Goal: Transaction & Acquisition: Download file/media

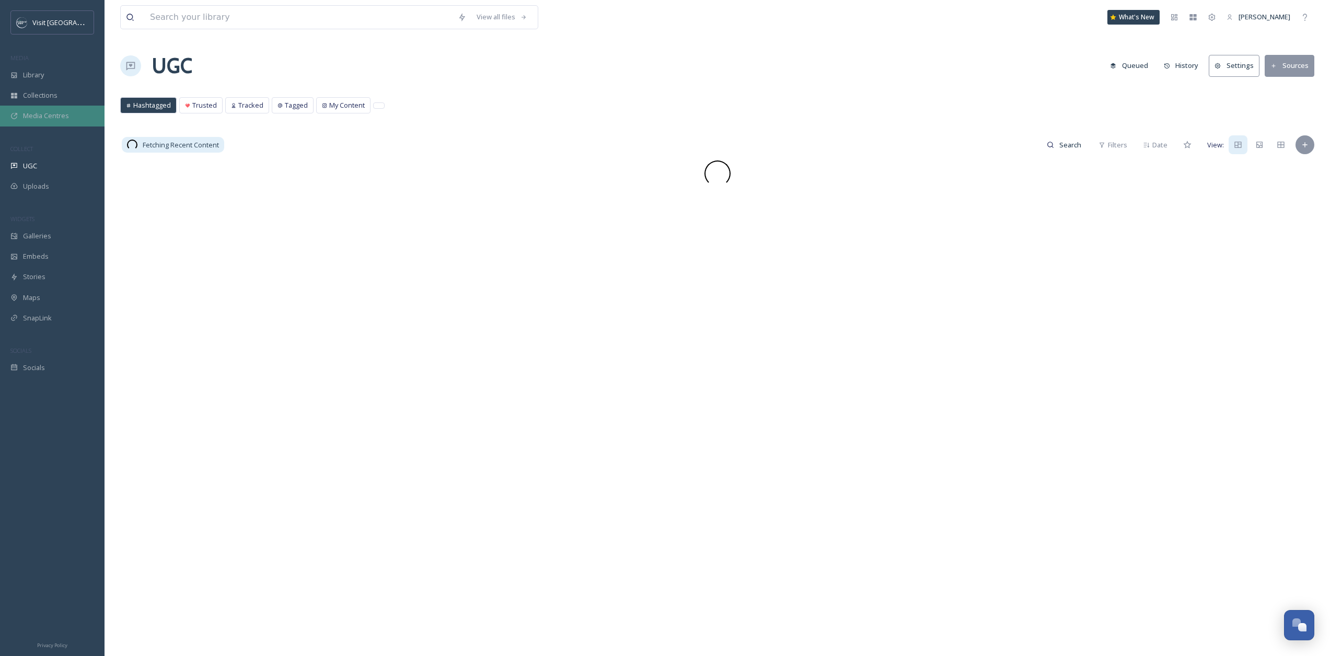
click at [38, 116] on span "Media Centres" at bounding box center [46, 116] width 46 height 10
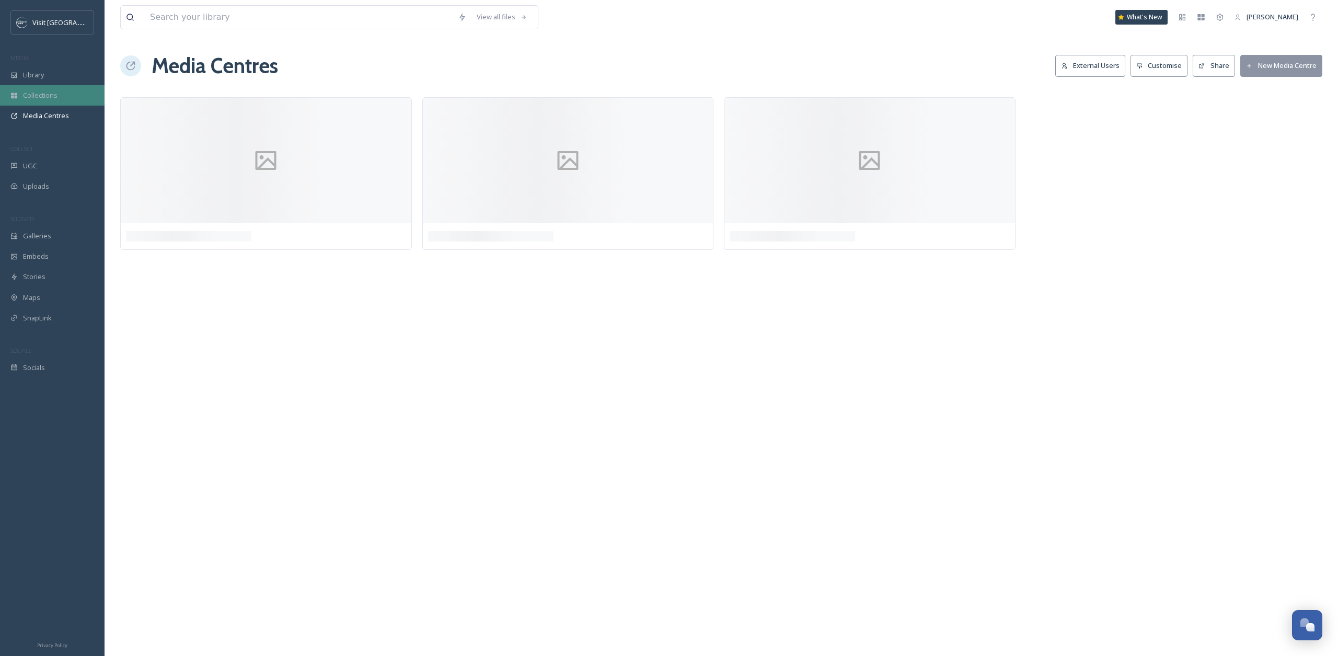
click at [41, 101] on div "Collections" at bounding box center [52, 95] width 105 height 20
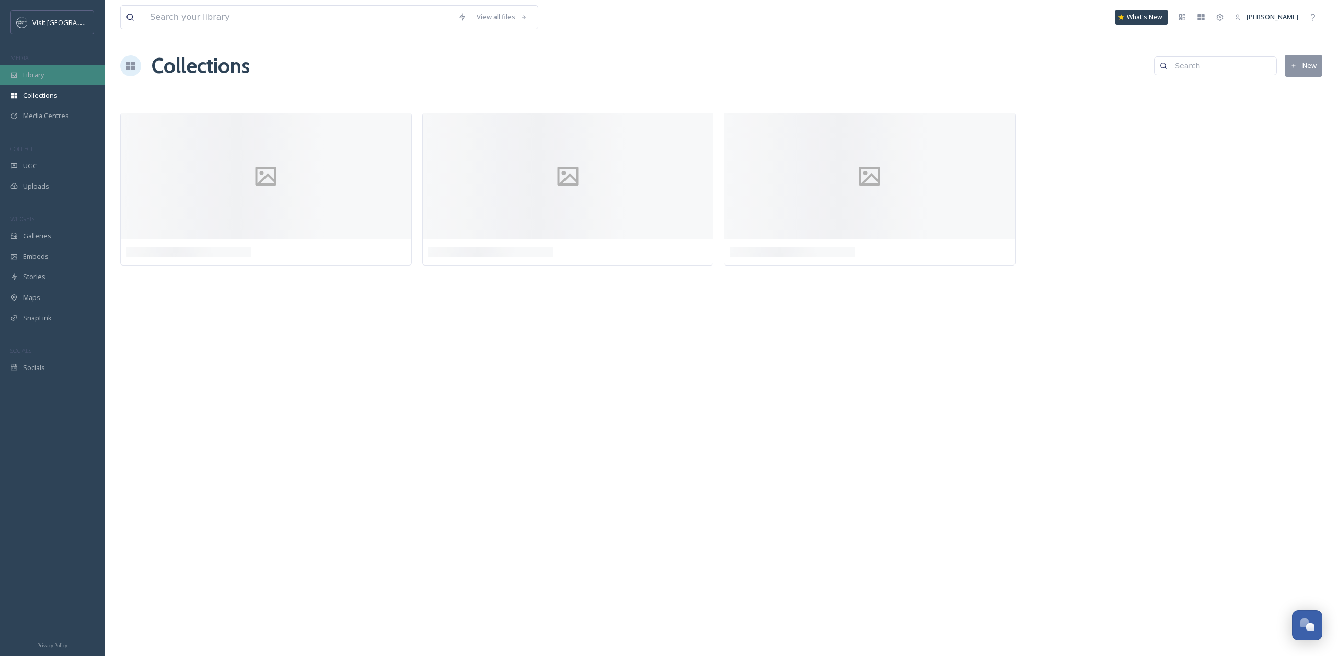
click at [40, 79] on span "Library" at bounding box center [33, 75] width 21 height 10
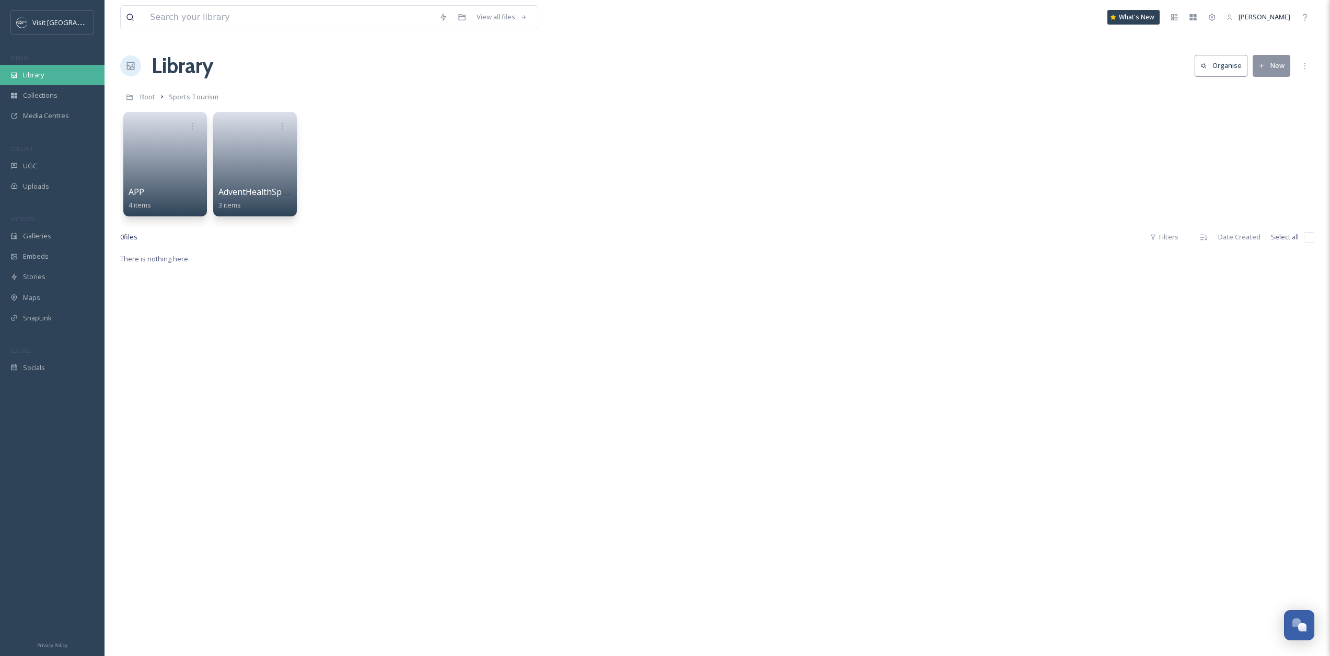
click at [26, 82] on div "Library" at bounding box center [52, 75] width 105 height 20
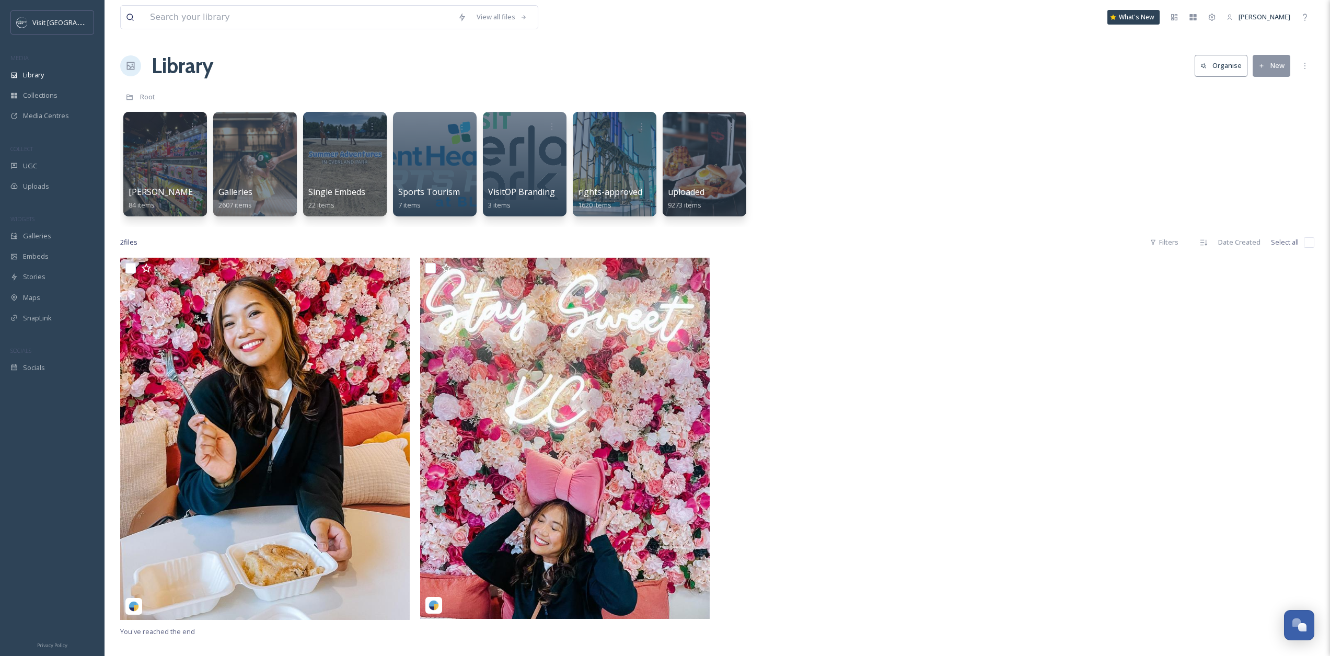
click at [321, 78] on div "Library Organise New" at bounding box center [717, 65] width 1194 height 31
click at [246, 15] on input at bounding box center [299, 17] width 308 height 23
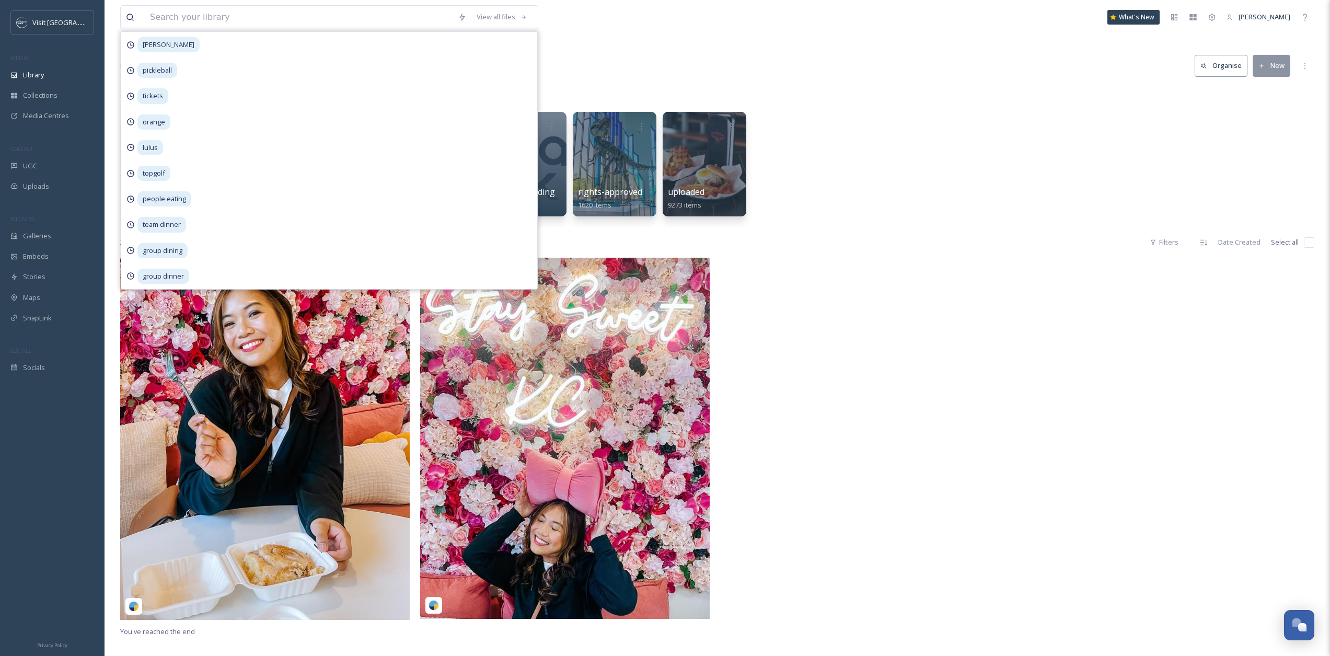
click at [779, 37] on div "View all files [PERSON_NAME] pickleball tickets orange lulus topgolf people eat…" at bounding box center [718, 457] width 1226 height 914
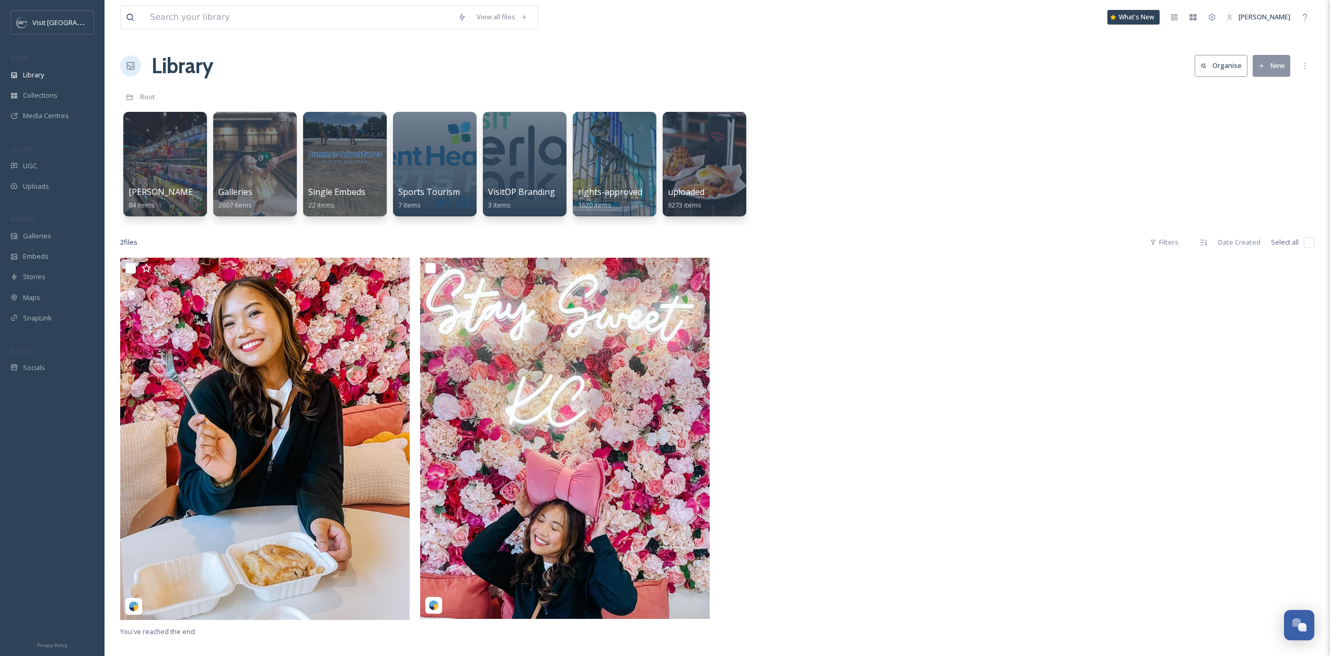
click at [246, 82] on div "View all files What's New [PERSON_NAME] Library Organise New Root Your Selectio…" at bounding box center [718, 457] width 1226 height 914
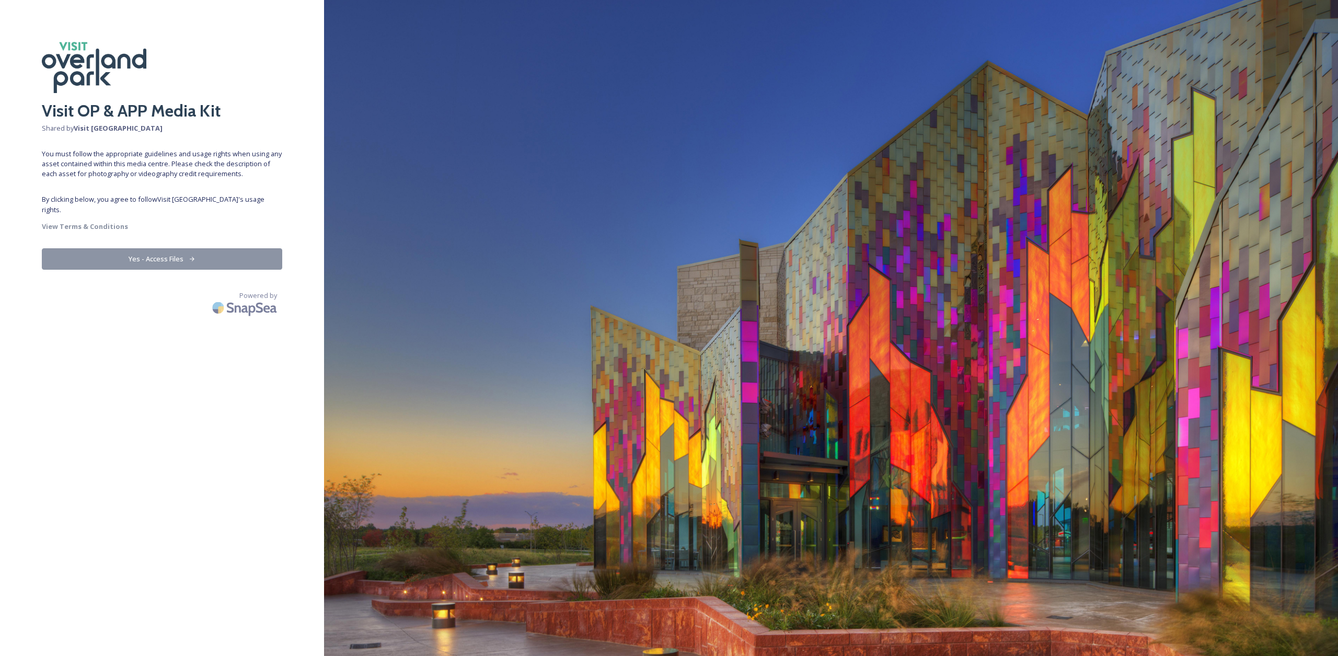
click at [176, 252] on button "Yes - Access Files" at bounding box center [162, 258] width 240 height 21
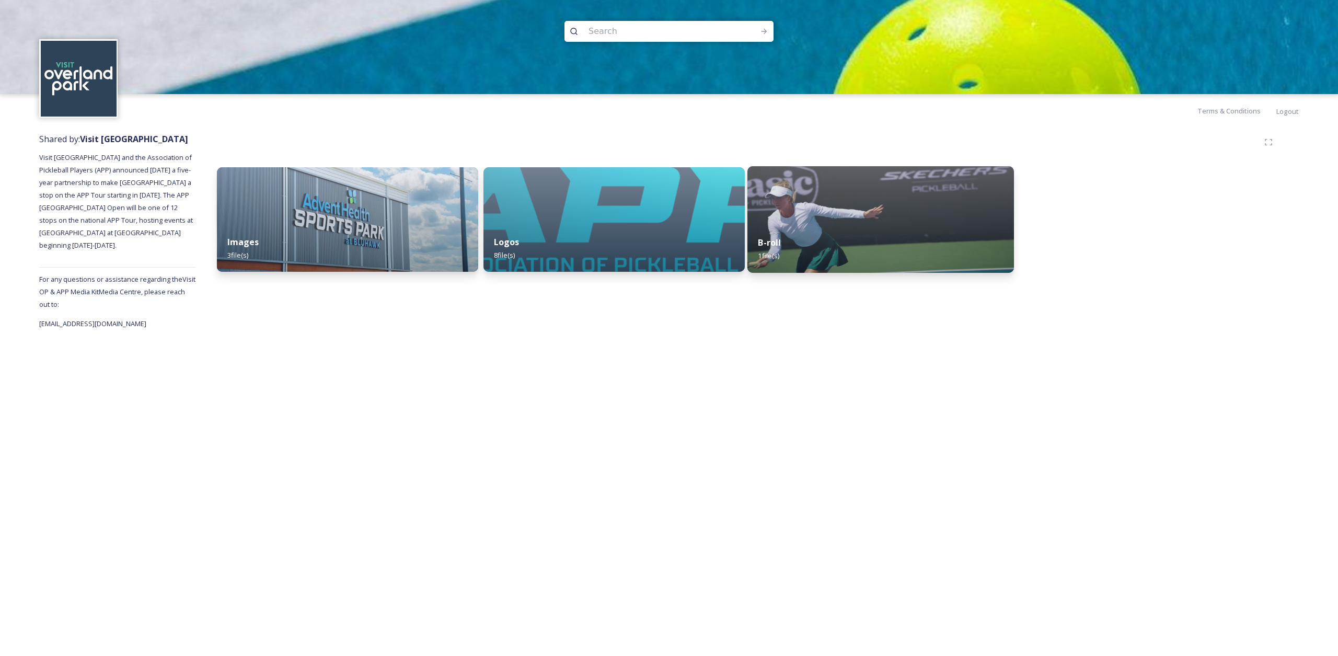
click at [914, 233] on div "B-roll 1 file(s)" at bounding box center [880, 249] width 267 height 48
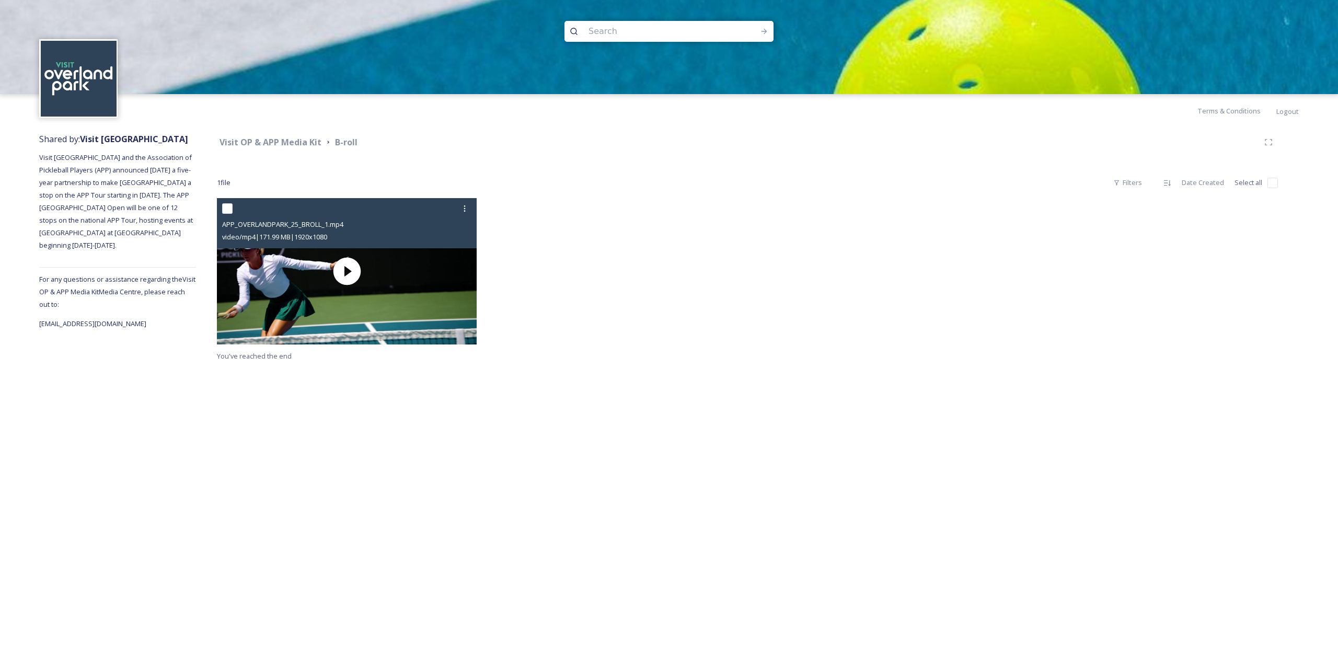
click at [227, 209] on input "checkbox" at bounding box center [227, 208] width 10 height 10
checkbox input "true"
click at [225, 210] on input "checkbox" at bounding box center [227, 208] width 10 height 10
checkbox input "false"
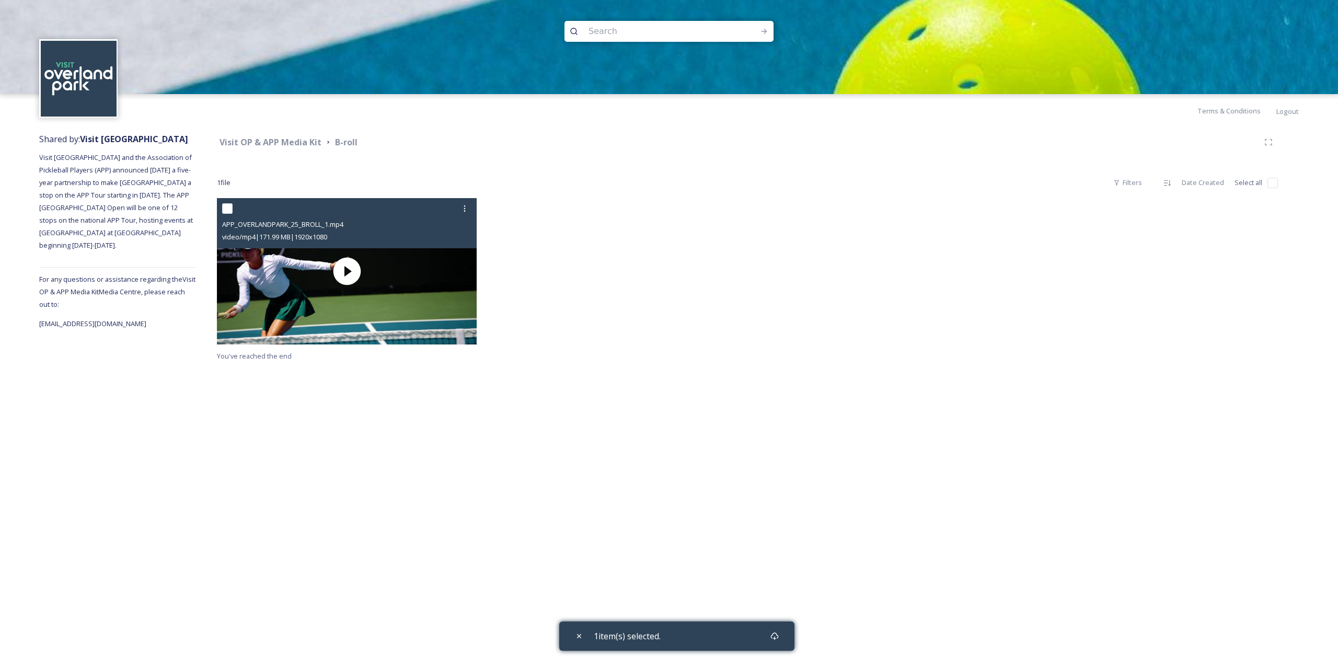
checkbox input "false"
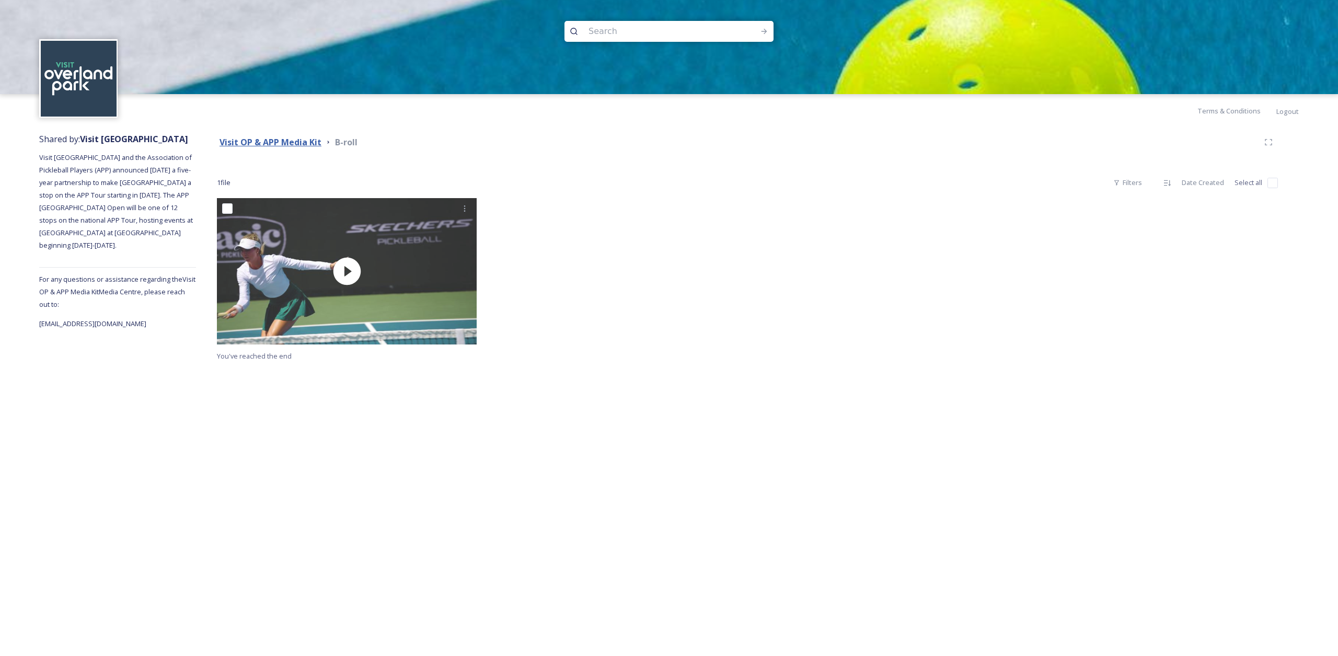
click at [297, 145] on strong "Visit OP & APP Media Kit" at bounding box center [271, 141] width 102 height 11
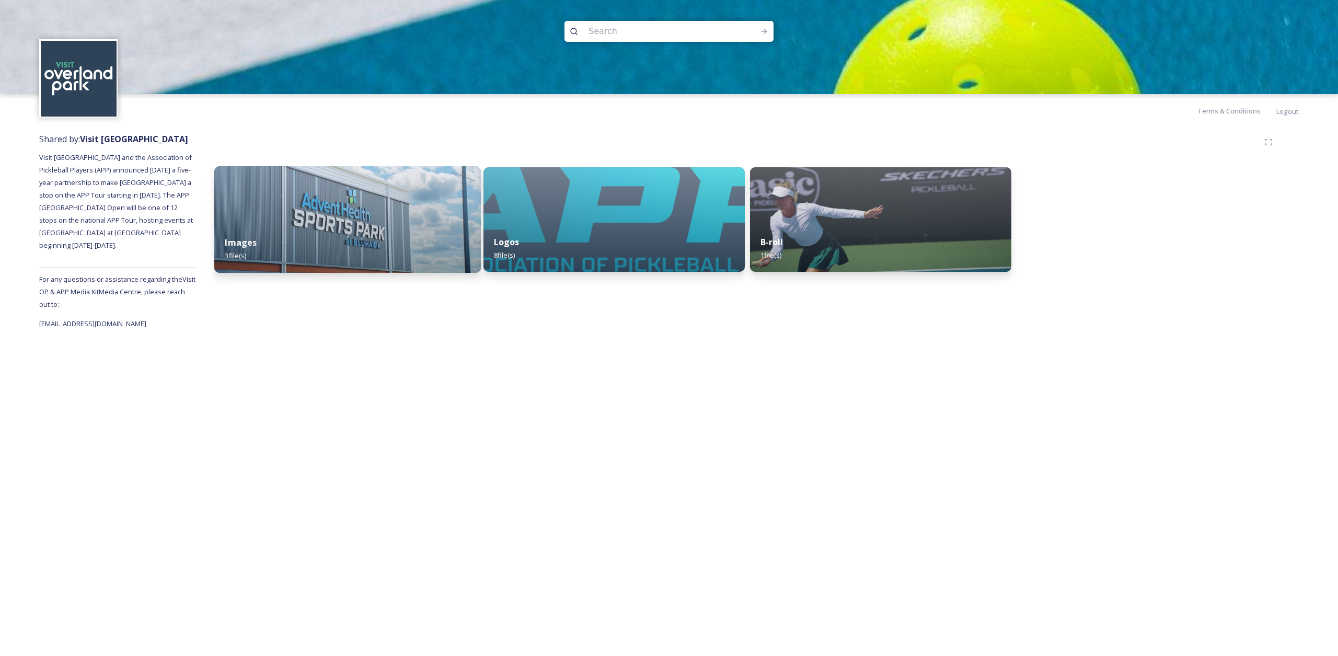
click at [336, 234] on div "Images 3 file(s)" at bounding box center [347, 249] width 267 height 48
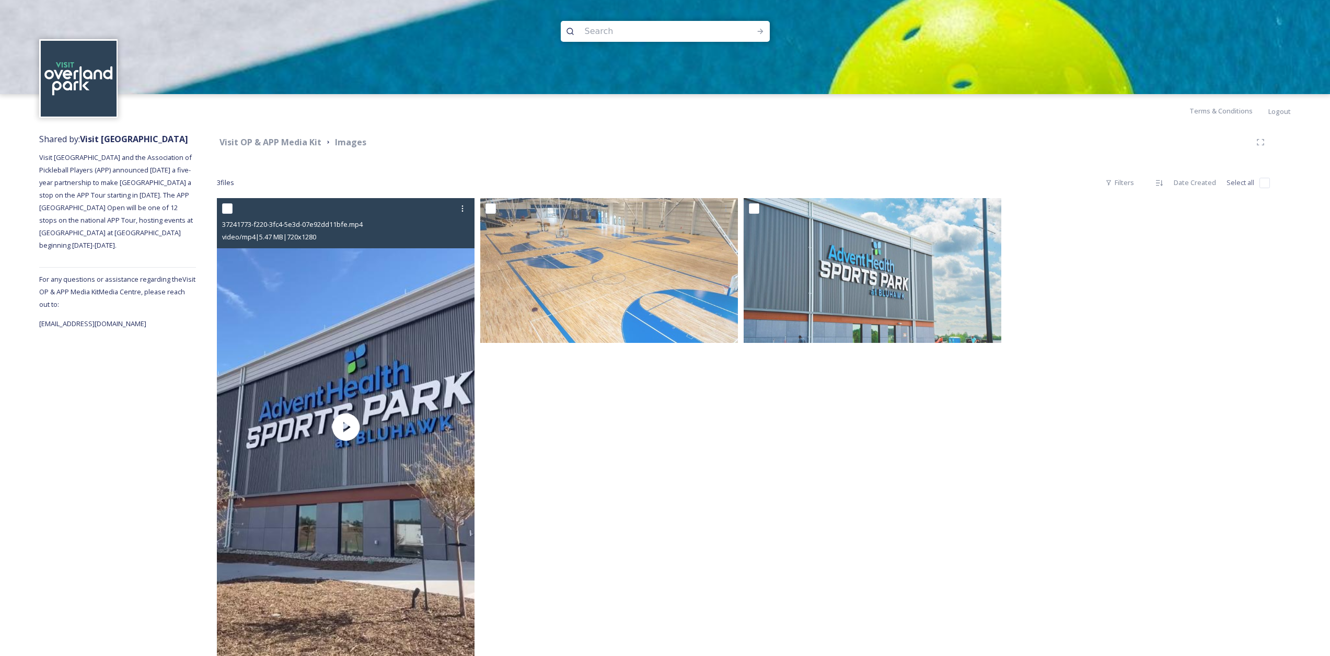
click at [232, 210] on input "checkbox" at bounding box center [227, 208] width 10 height 10
checkbox input "true"
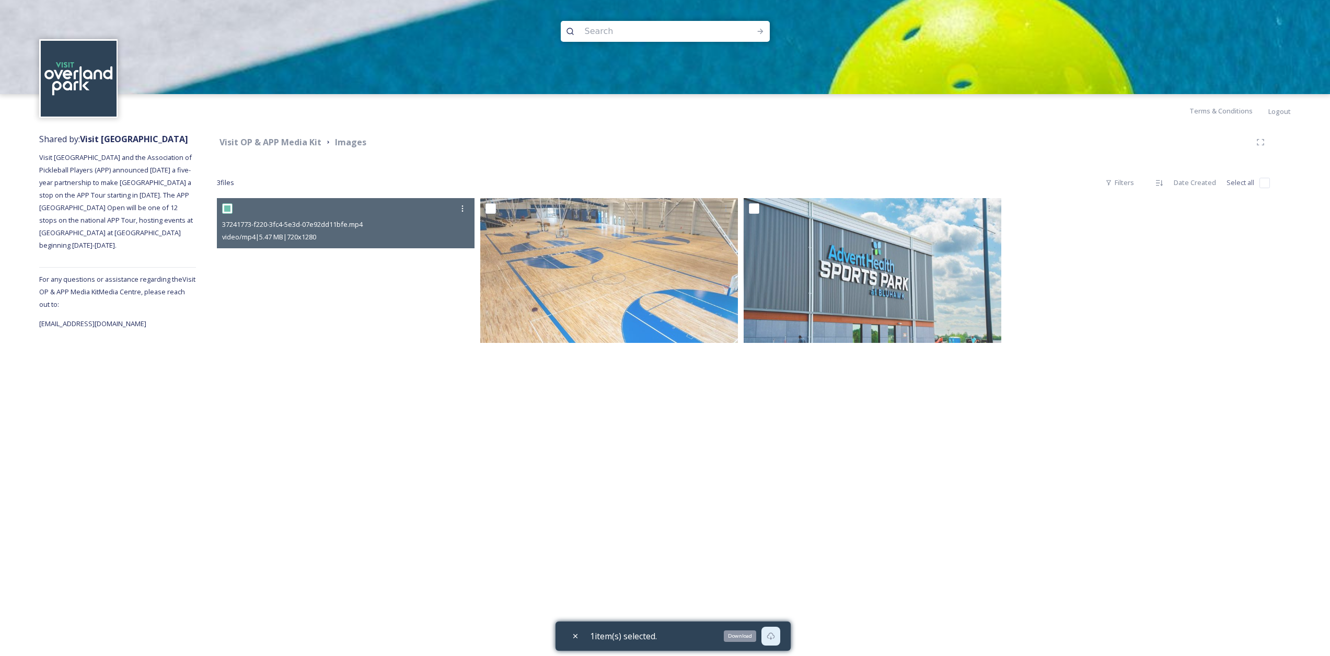
click at [778, 635] on div "Download" at bounding box center [771, 636] width 19 height 19
click at [538, 508] on div at bounding box center [611, 429] width 263 height 463
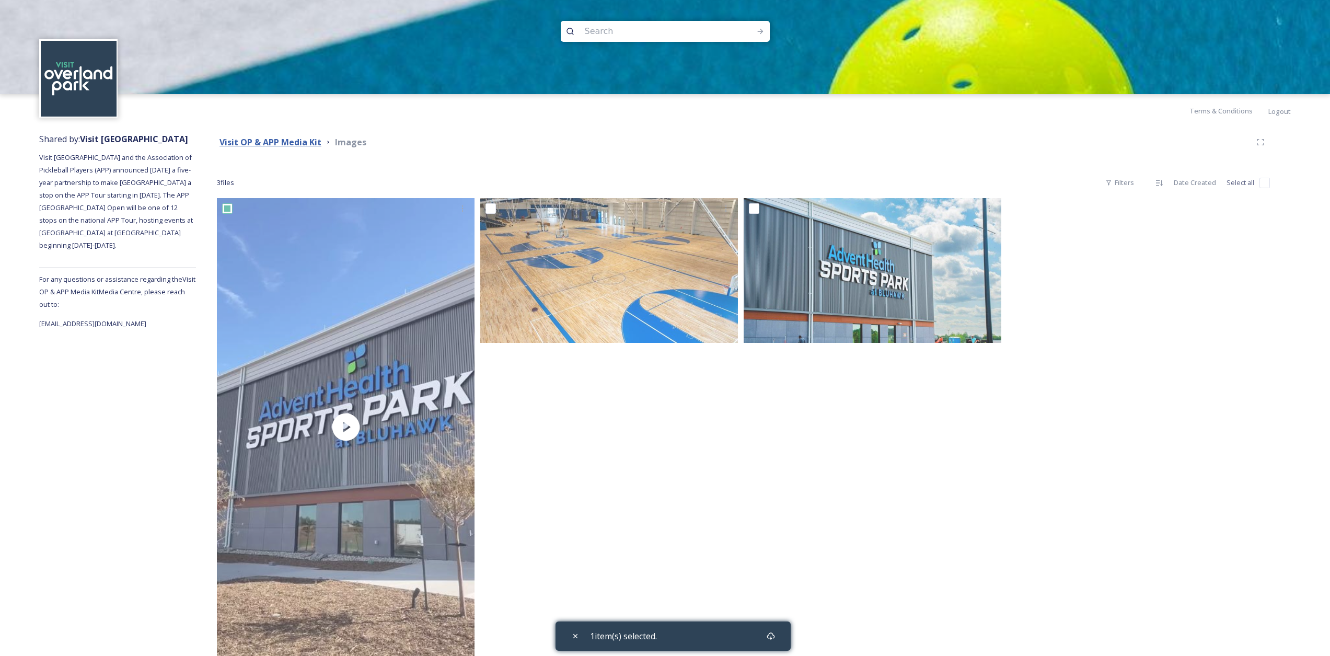
click at [283, 144] on strong "Visit OP & APP Media Kit" at bounding box center [271, 141] width 102 height 11
